Goal: Task Accomplishment & Management: Complete application form

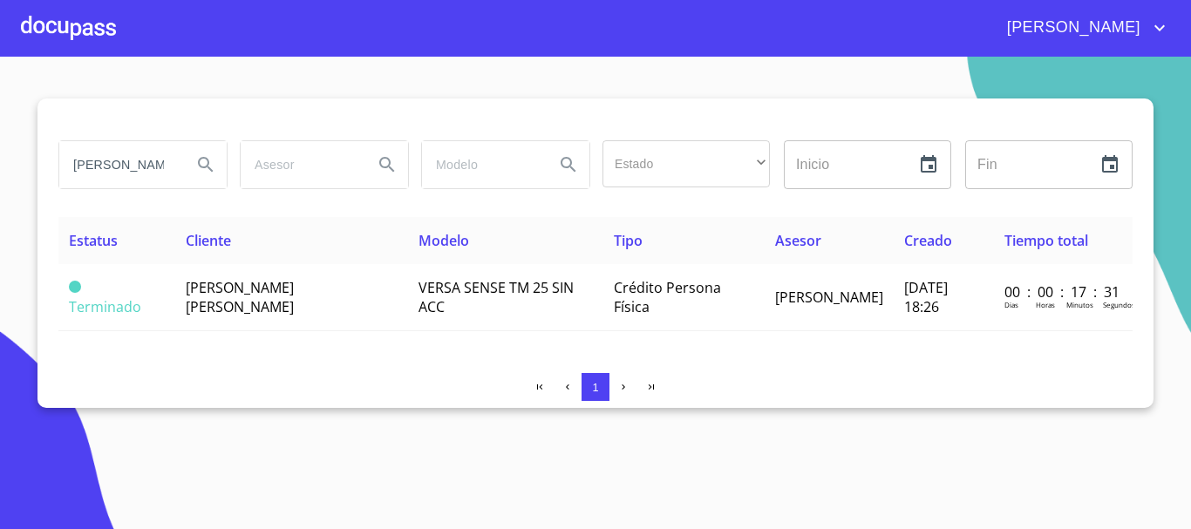
click at [81, 23] on div at bounding box center [68, 28] width 95 height 56
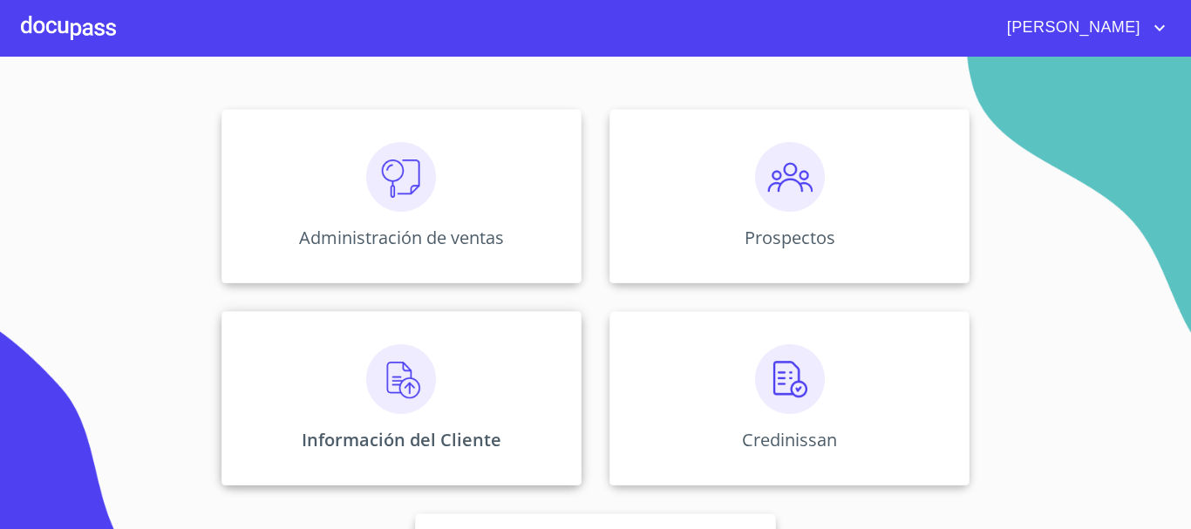
scroll to position [347, 0]
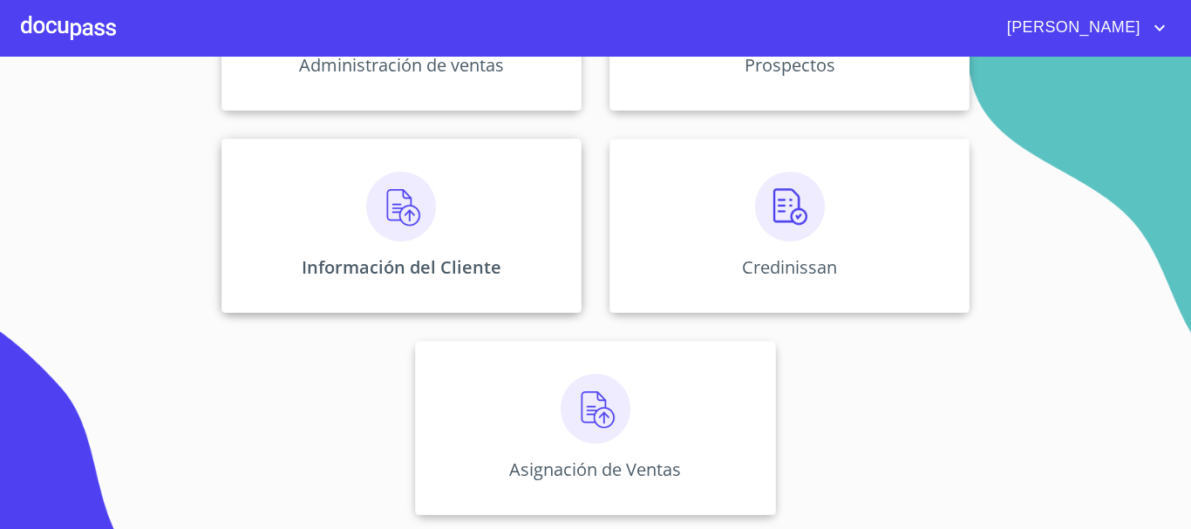
click at [415, 259] on p "Información del Cliente" at bounding box center [402, 267] width 200 height 24
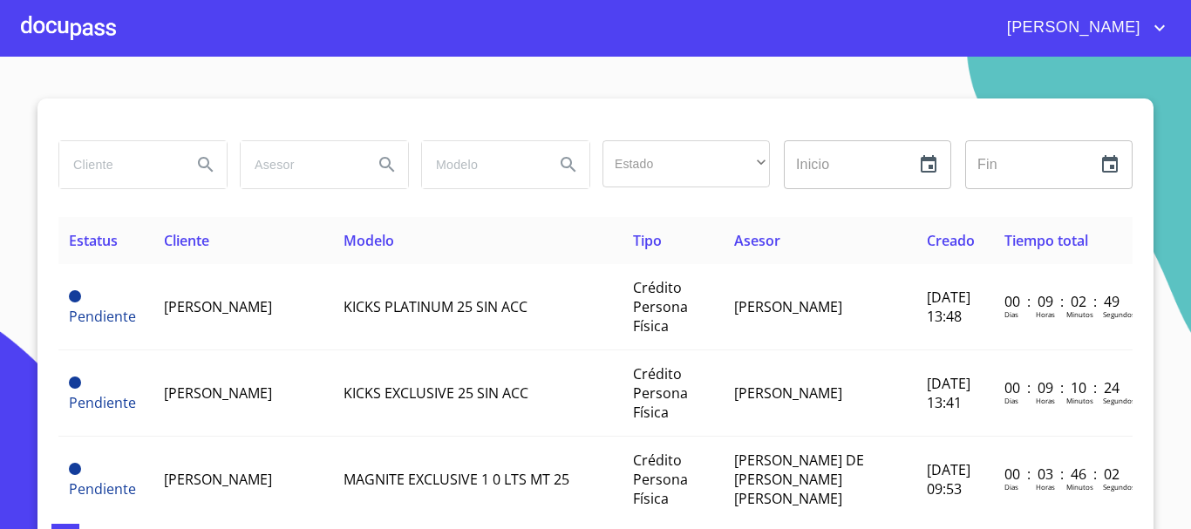
click at [131, 167] on input "search" at bounding box center [118, 164] width 119 height 47
type input "[PERSON_NAME]"
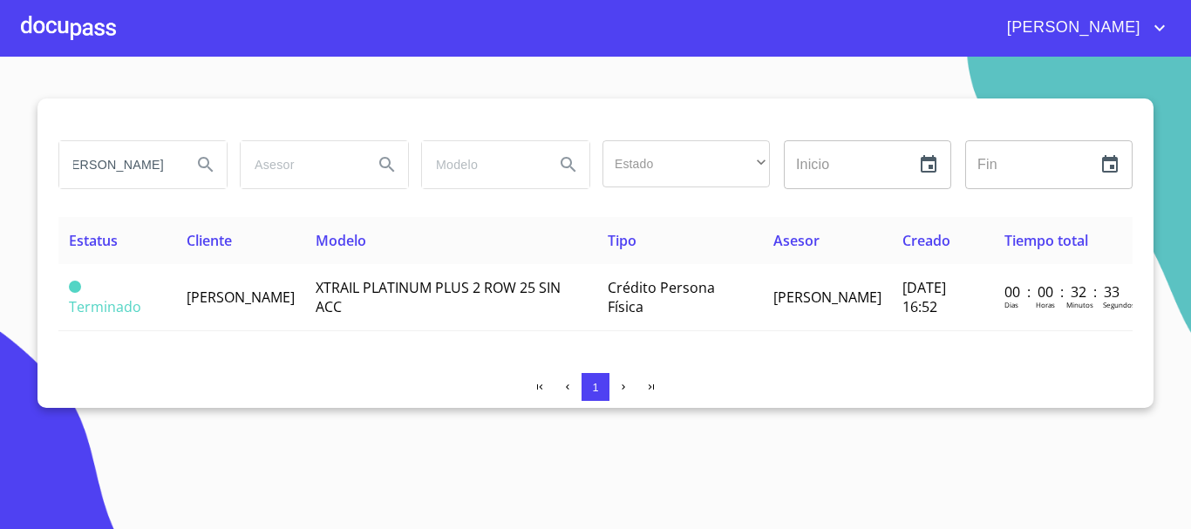
scroll to position [0, 0]
click at [91, 38] on div at bounding box center [68, 28] width 95 height 56
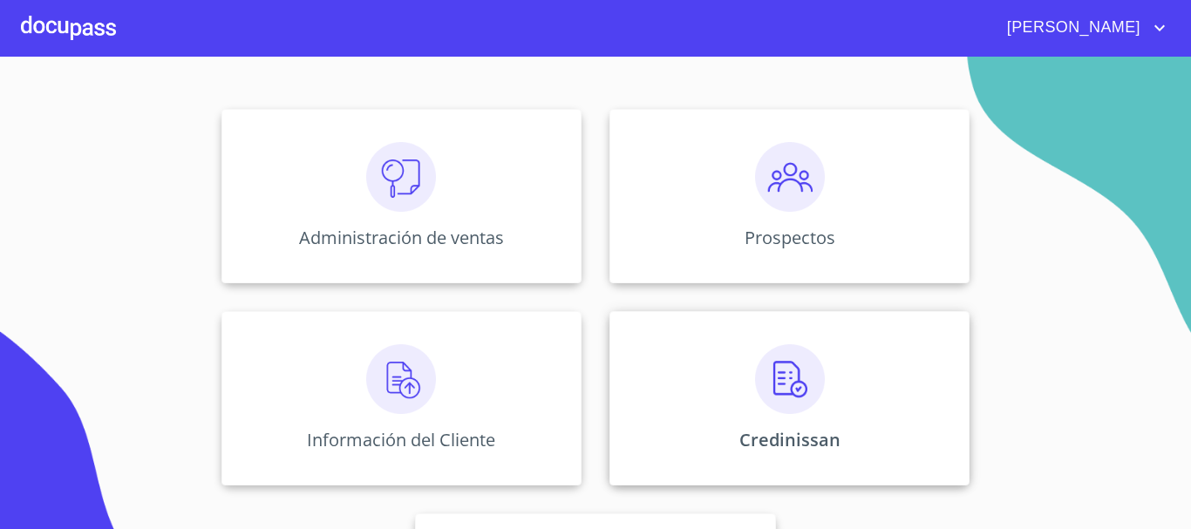
scroll to position [347, 0]
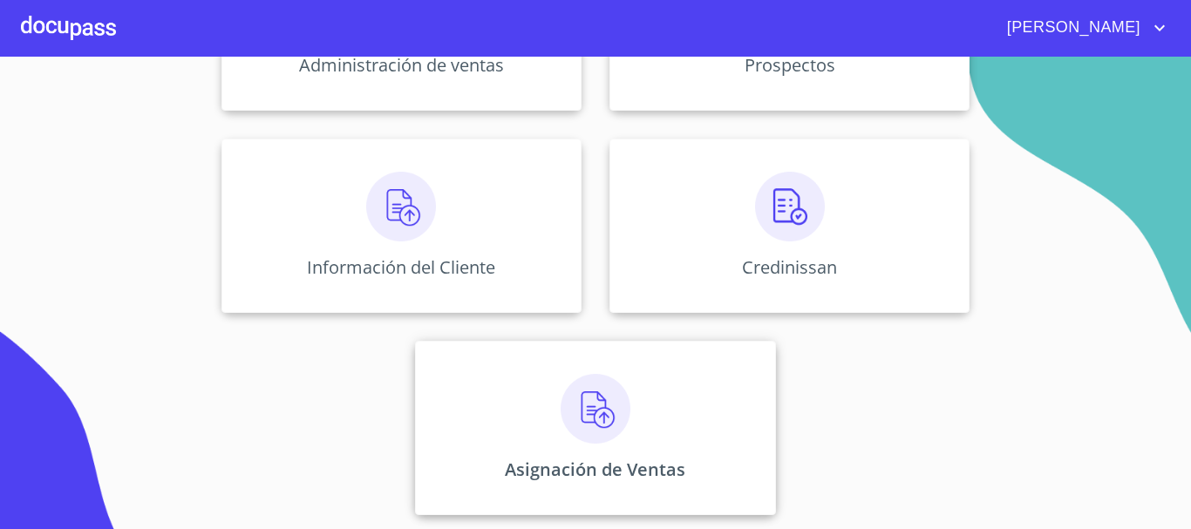
click at [597, 407] on img at bounding box center [595, 409] width 70 height 70
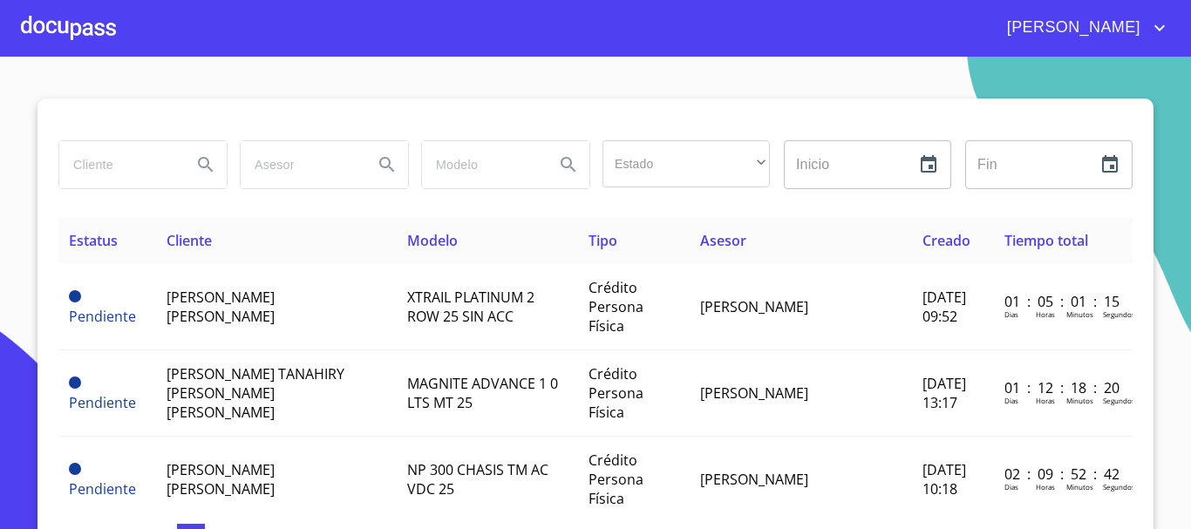
click at [137, 169] on input "search" at bounding box center [118, 164] width 119 height 47
type input "[PERSON_NAME]"
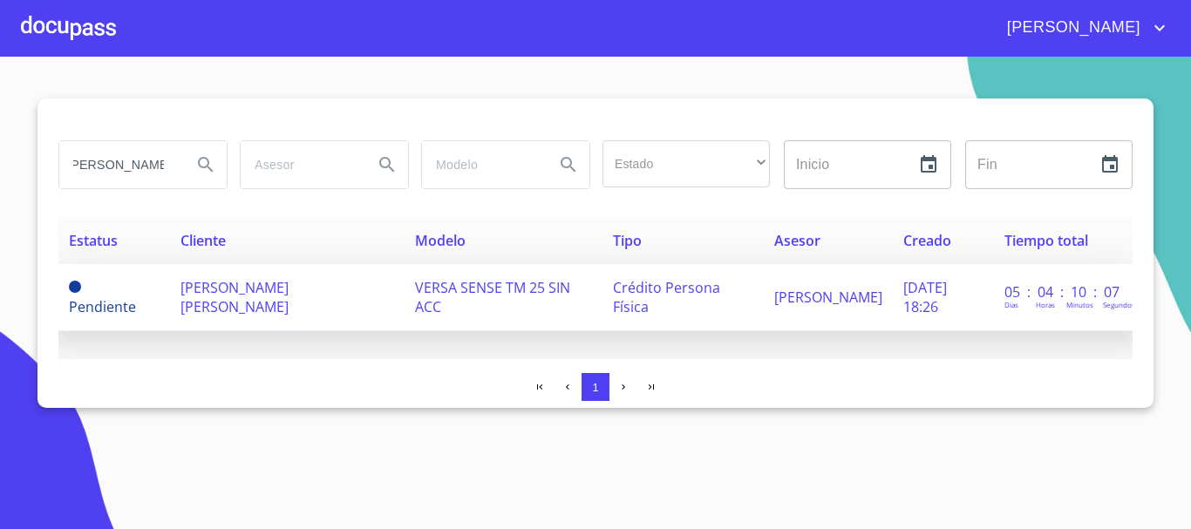
scroll to position [0, 0]
click at [267, 296] on span "[PERSON_NAME] [PERSON_NAME]" at bounding box center [234, 297] width 108 height 38
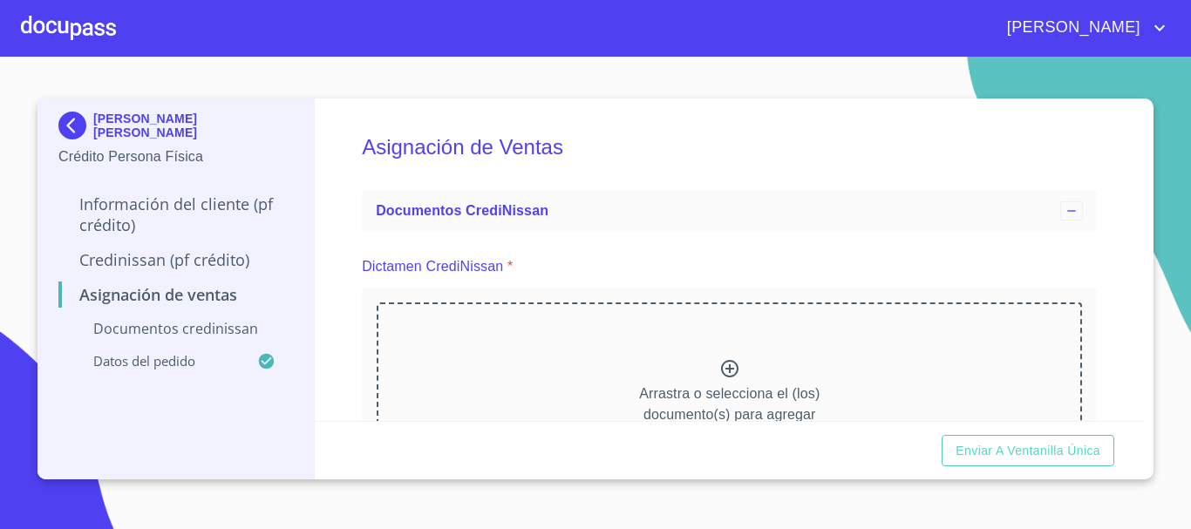
click at [725, 368] on icon at bounding box center [729, 368] width 17 height 17
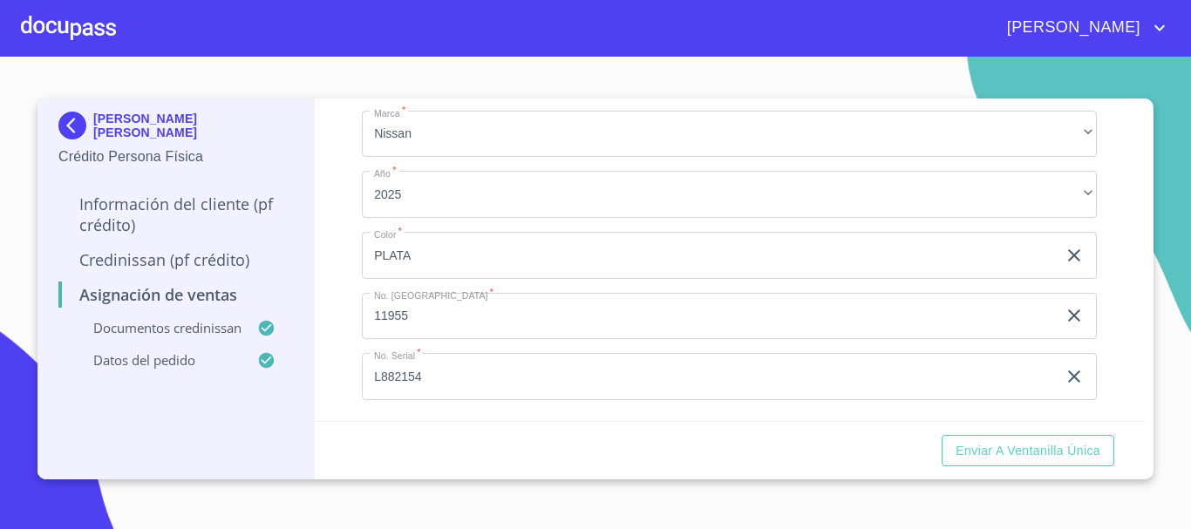
scroll to position [570, 0]
click at [1036, 457] on span "Enviar a Ventanilla única" at bounding box center [1027, 451] width 145 height 22
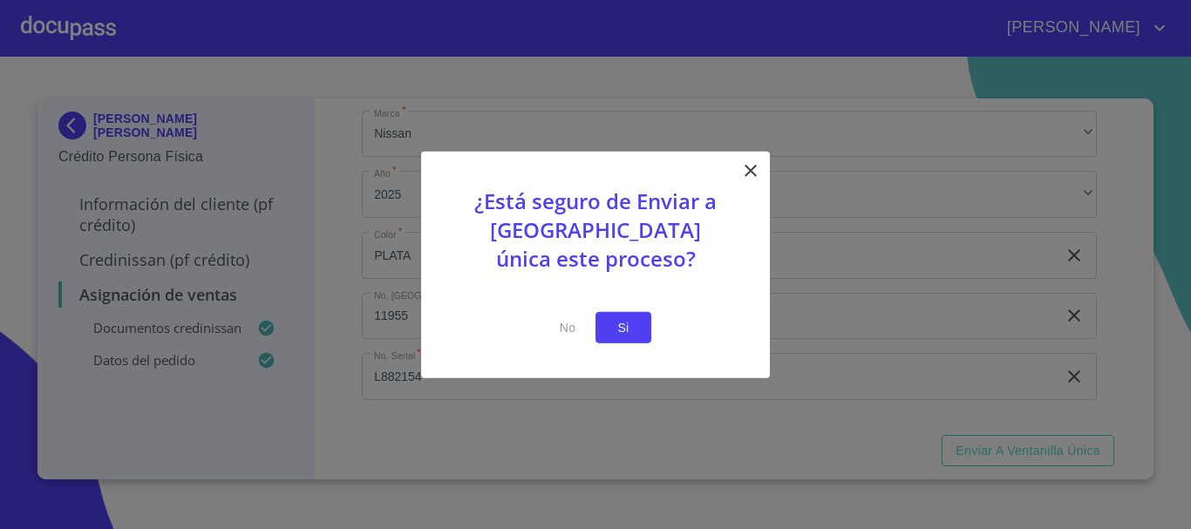
click at [631, 319] on span "Si" at bounding box center [623, 327] width 28 height 22
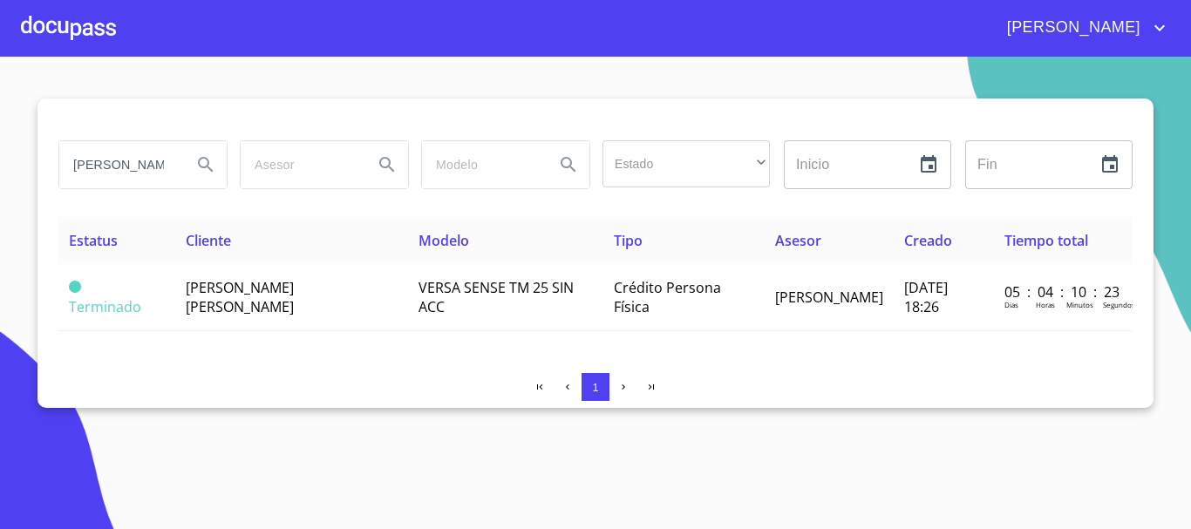
click at [70, 41] on div at bounding box center [68, 28] width 95 height 56
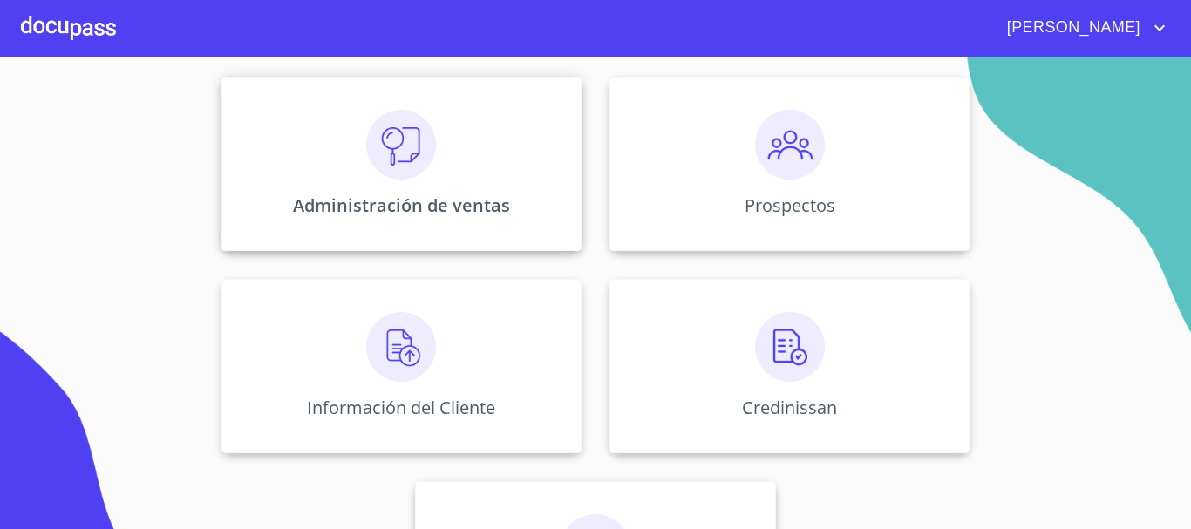
scroll to position [347, 0]
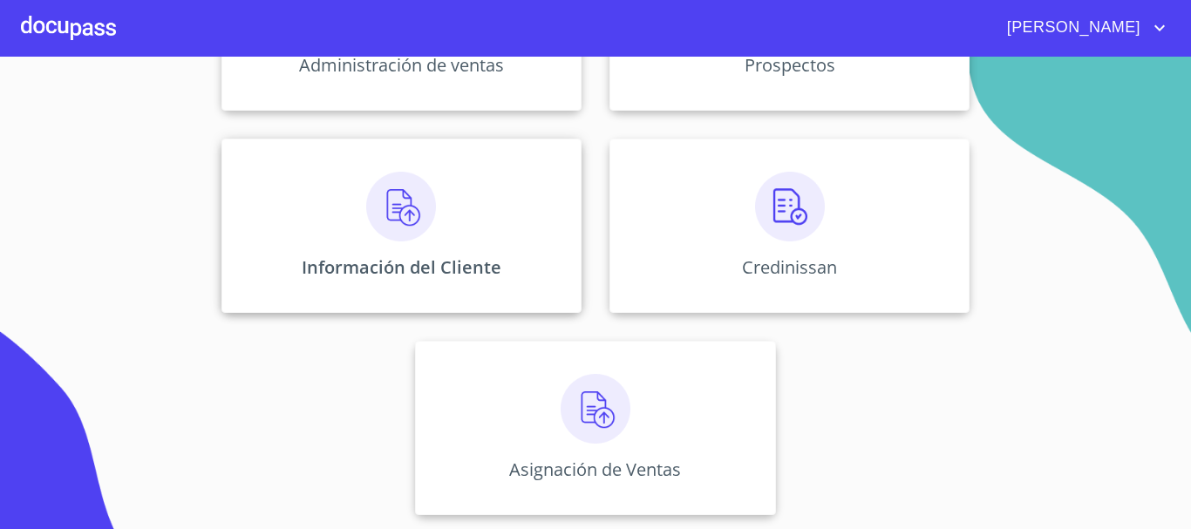
click at [431, 234] on div "Información del Cliente" at bounding box center [401, 226] width 360 height 174
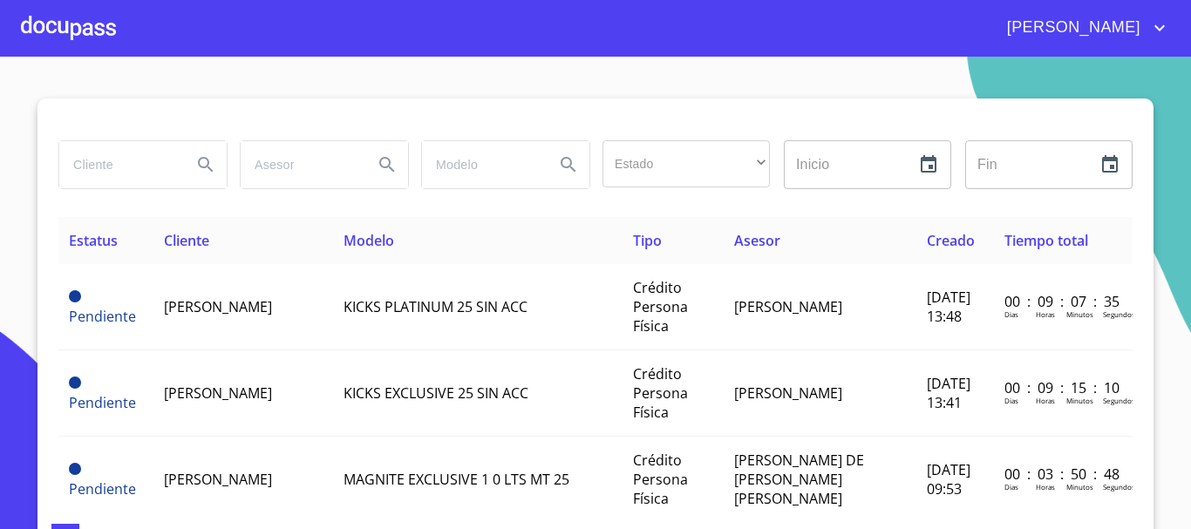
click at [137, 165] on input "search" at bounding box center [118, 164] width 119 height 47
type input "[PERSON_NAME]"
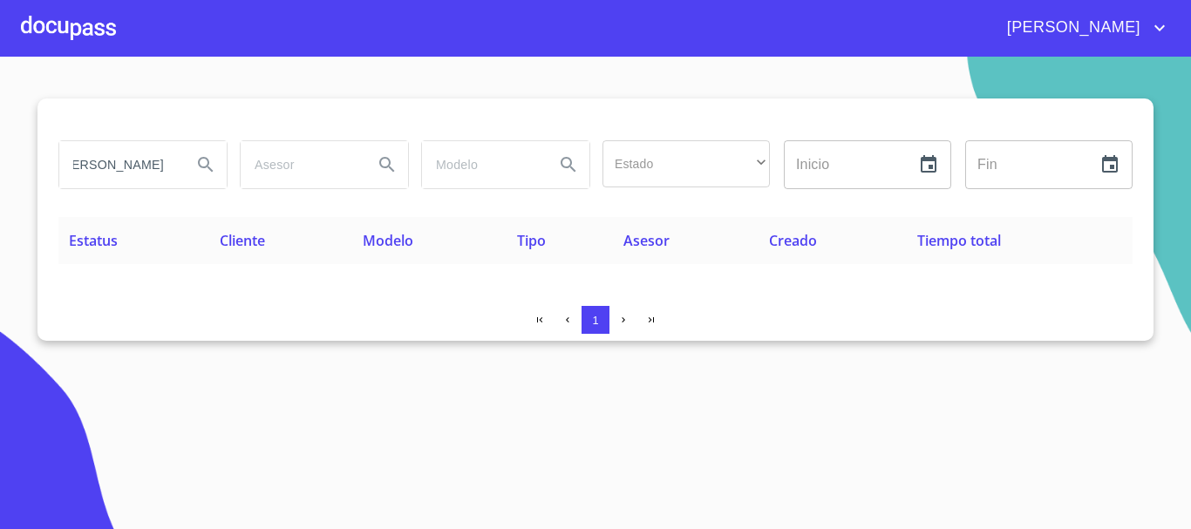
click at [92, 28] on div at bounding box center [68, 28] width 95 height 56
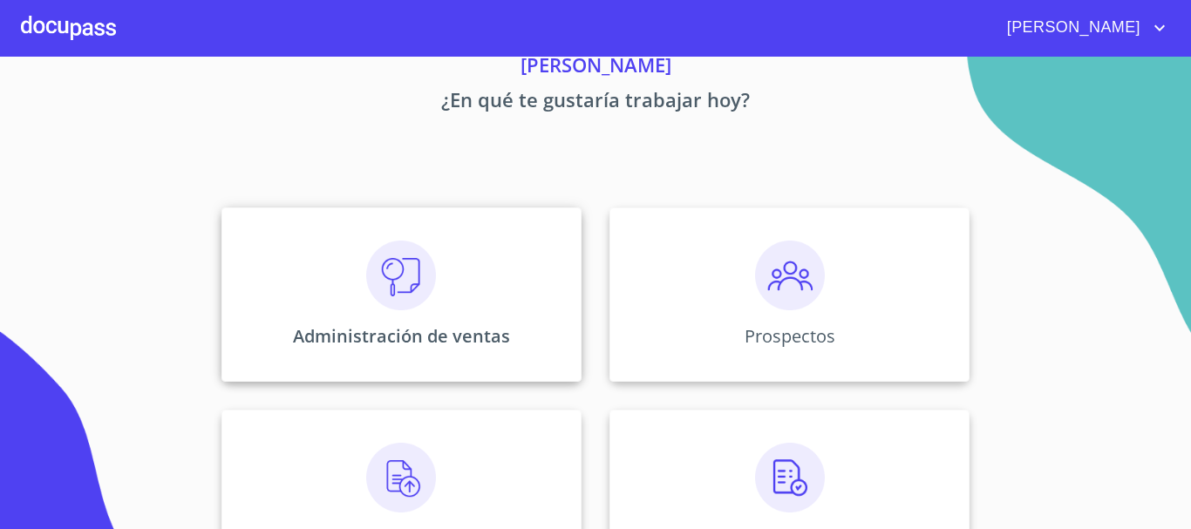
scroll to position [174, 0]
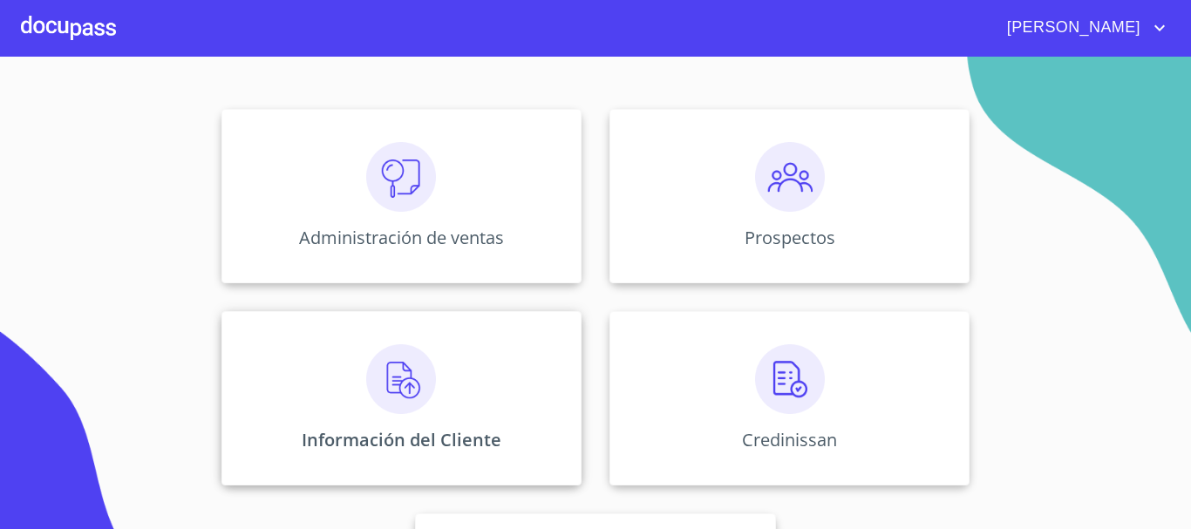
click at [398, 393] on img at bounding box center [401, 379] width 70 height 70
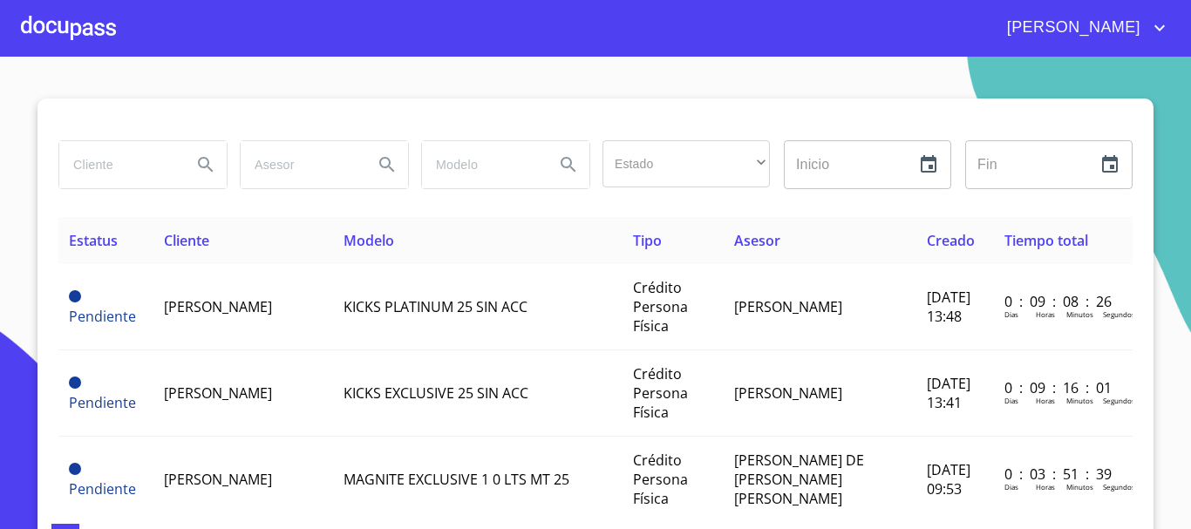
click at [145, 169] on input "search" at bounding box center [118, 164] width 119 height 47
type input "[PERSON_NAME]"
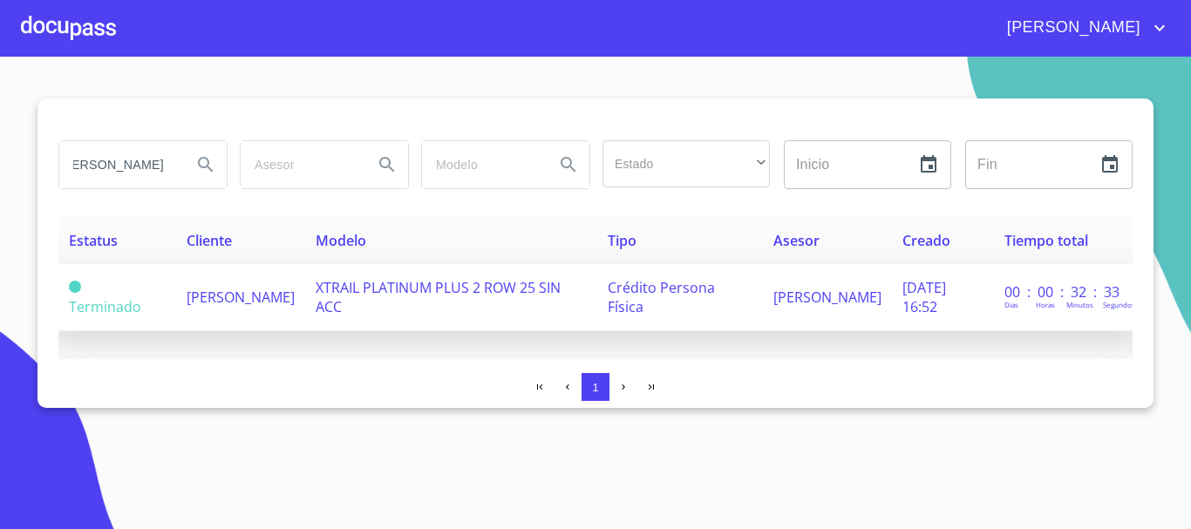
scroll to position [0, 0]
click at [262, 302] on td "[PERSON_NAME]" at bounding box center [240, 297] width 129 height 67
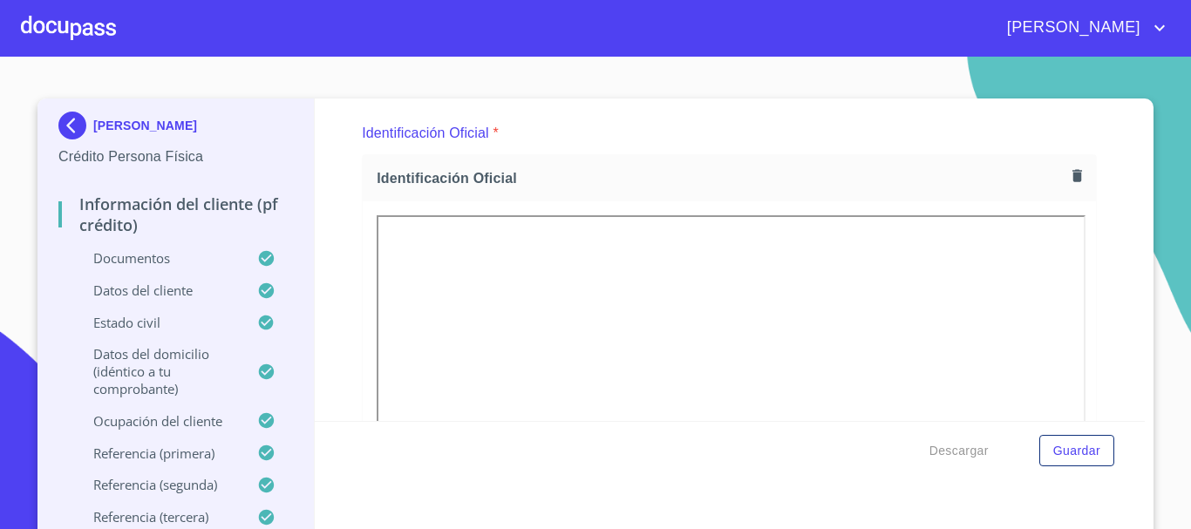
scroll to position [456, 0]
